Goal: Task Accomplishment & Management: Manage account settings

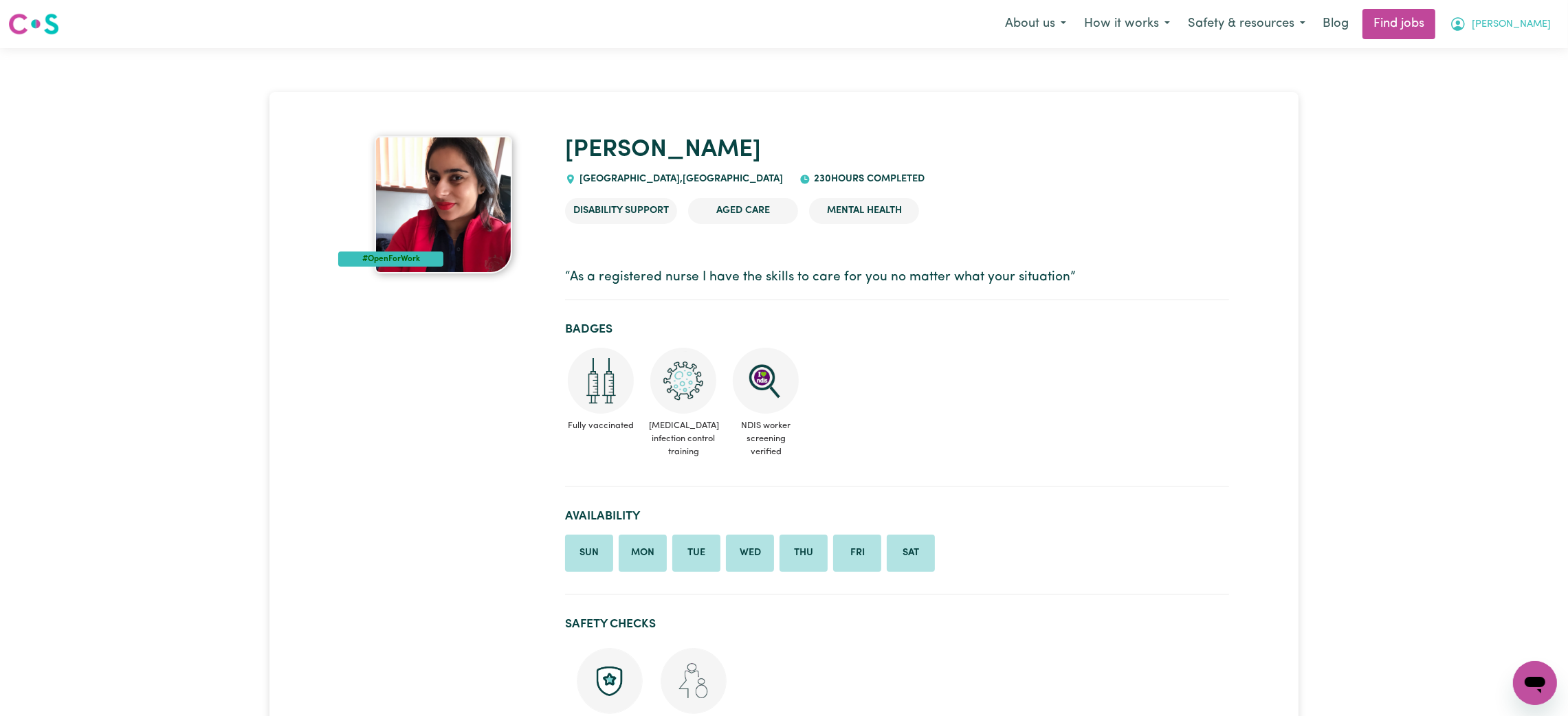
click at [1540, 22] on span "[PERSON_NAME]" at bounding box center [1512, 25] width 79 height 15
click at [1528, 101] on link "Logout" at bounding box center [1505, 105] width 109 height 26
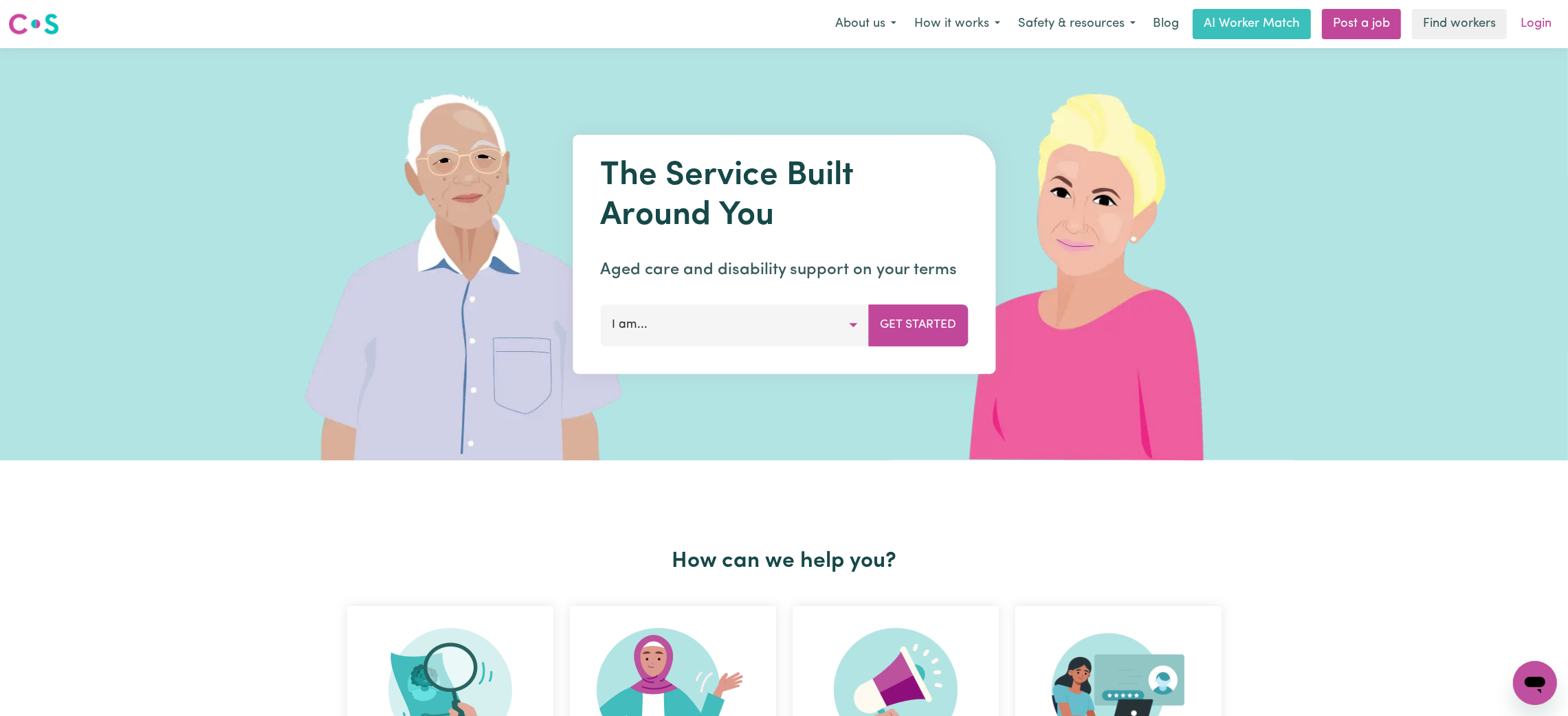
click at [1528, 23] on link "Login" at bounding box center [1536, 24] width 47 height 30
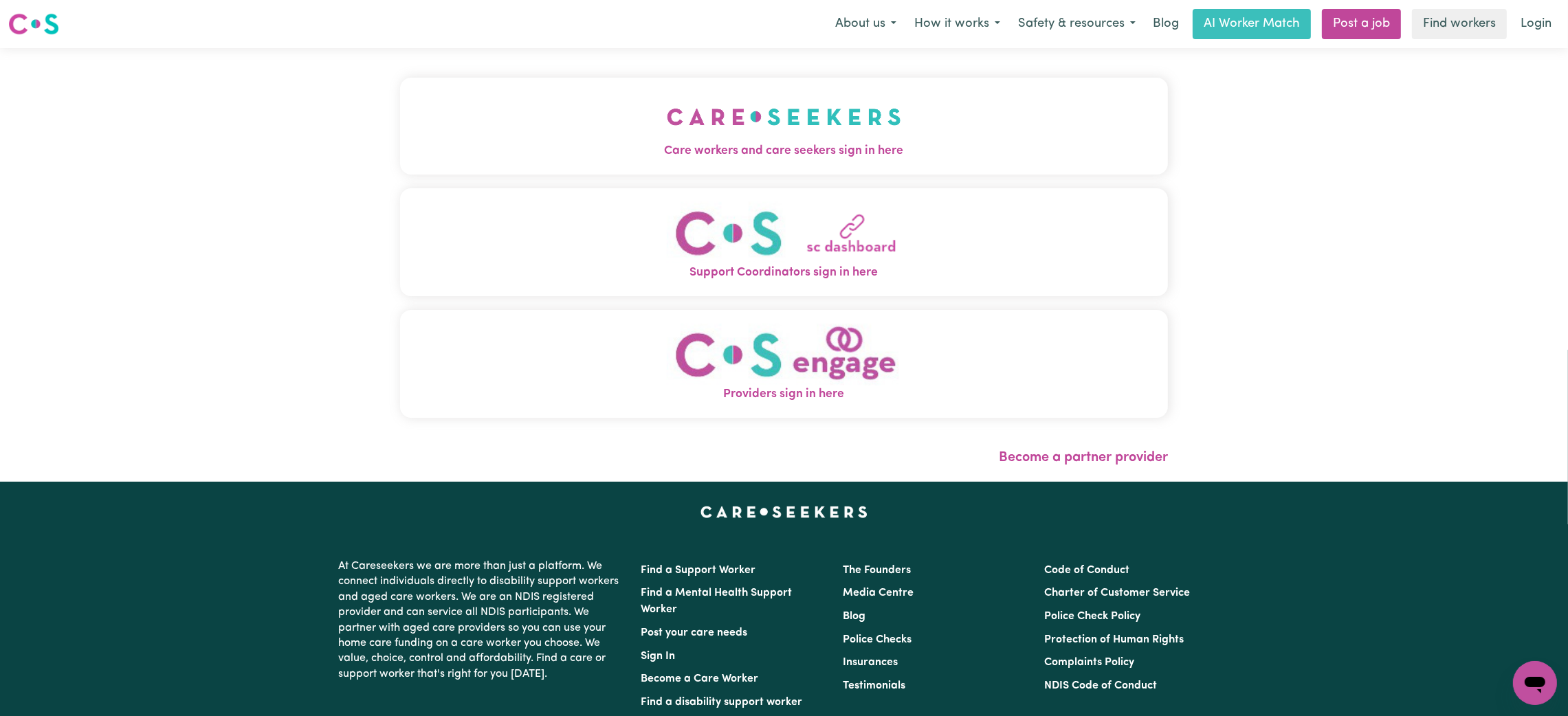
click at [896, 99] on button "Care workers and care seekers sign in here" at bounding box center [784, 126] width 768 height 96
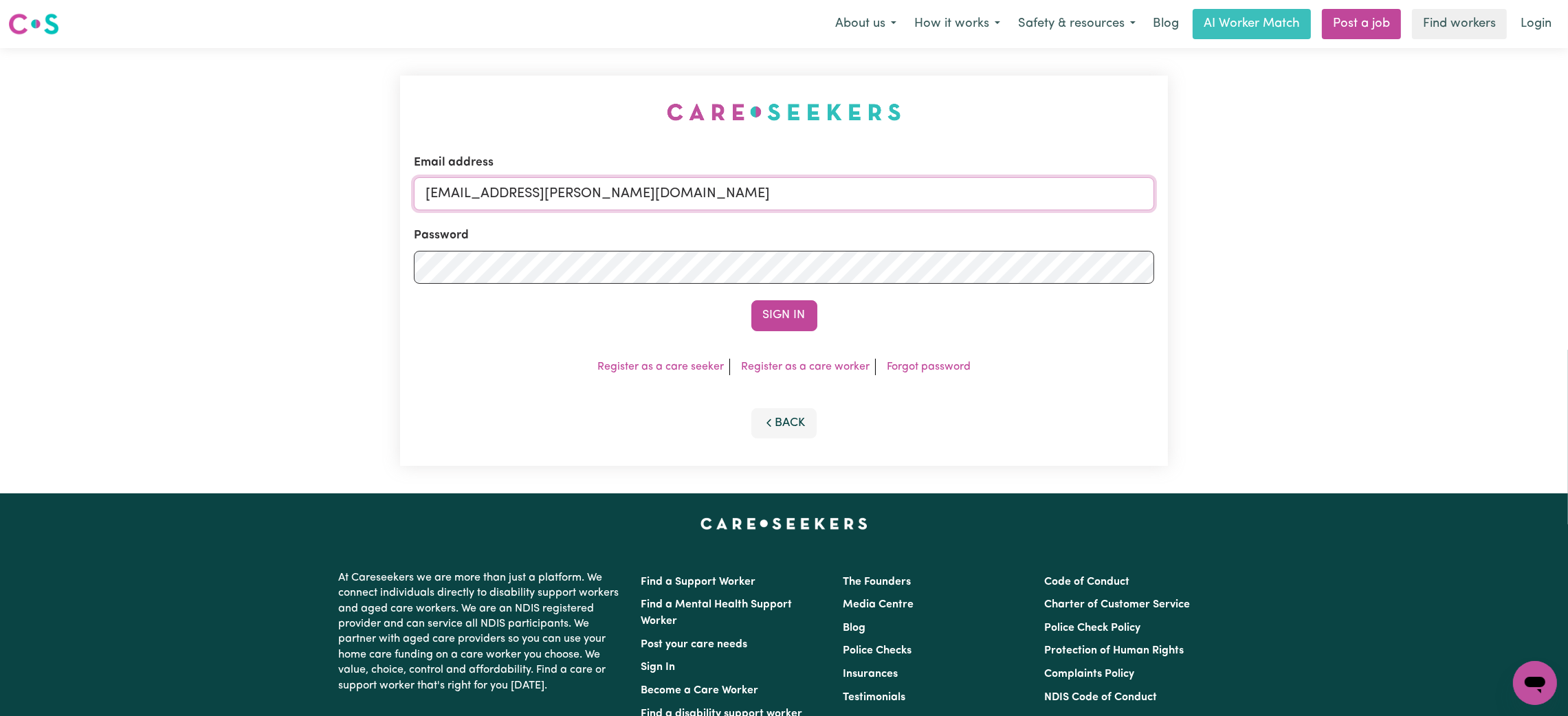
drag, startPoint x: 500, startPoint y: 196, endPoint x: 745, endPoint y: 169, distance: 246.5
click at [745, 169] on div "Email address [EMAIL_ADDRESS][PERSON_NAME][DOMAIN_NAME]" at bounding box center [784, 182] width 740 height 56
paste input "[EMAIL_ADDRESS][DOMAIN_NAME]"
type input "superuser~[EMAIL_ADDRESS][DOMAIN_NAME]"
click at [751, 300] on button "Sign In" at bounding box center [784, 315] width 66 height 30
